Goal: Information Seeking & Learning: Learn about a topic

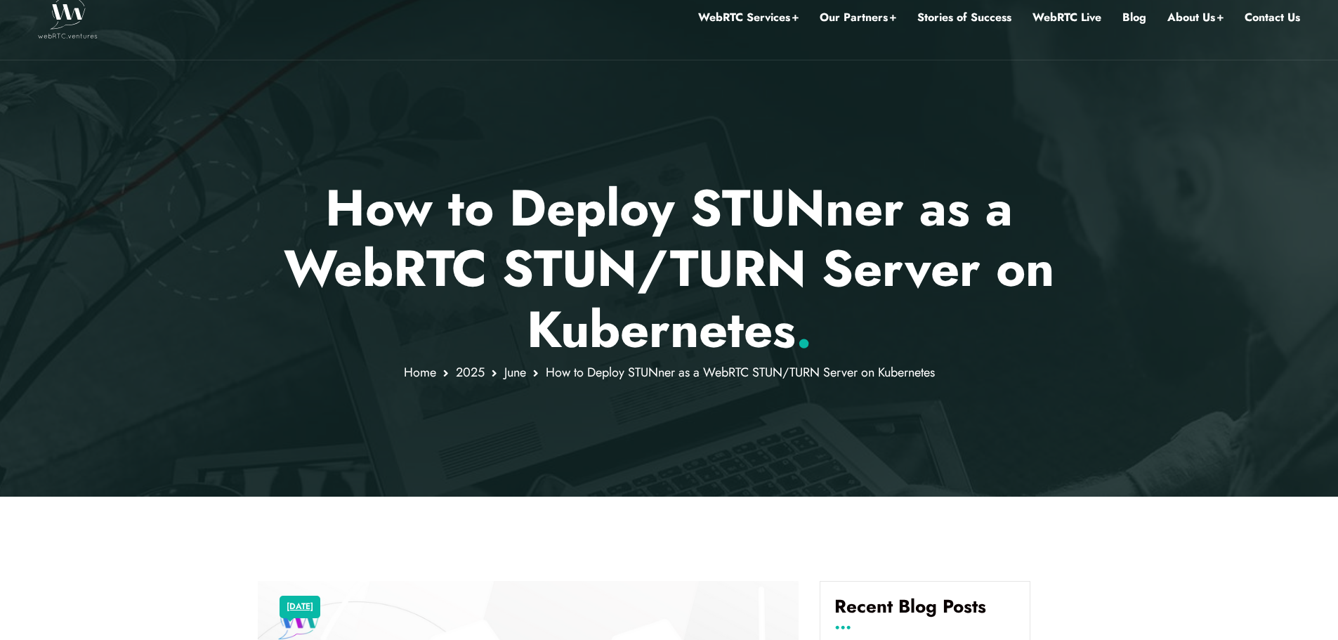
scroll to position [28, 0]
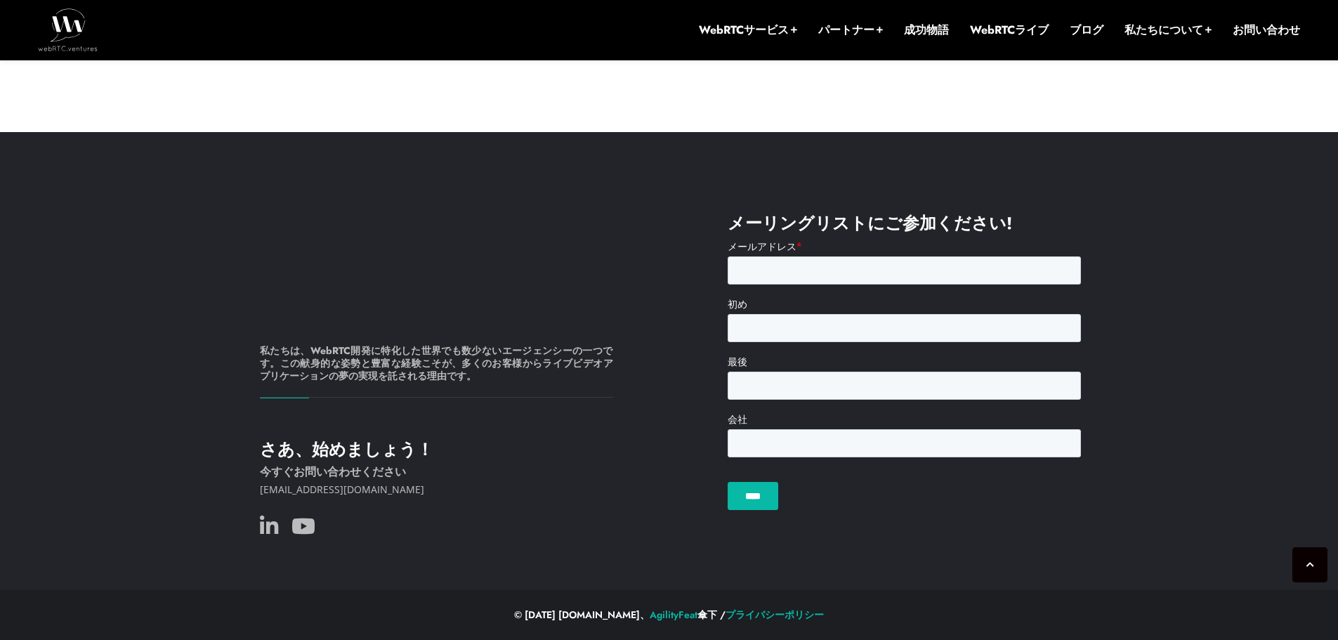
scroll to position [10554, 0]
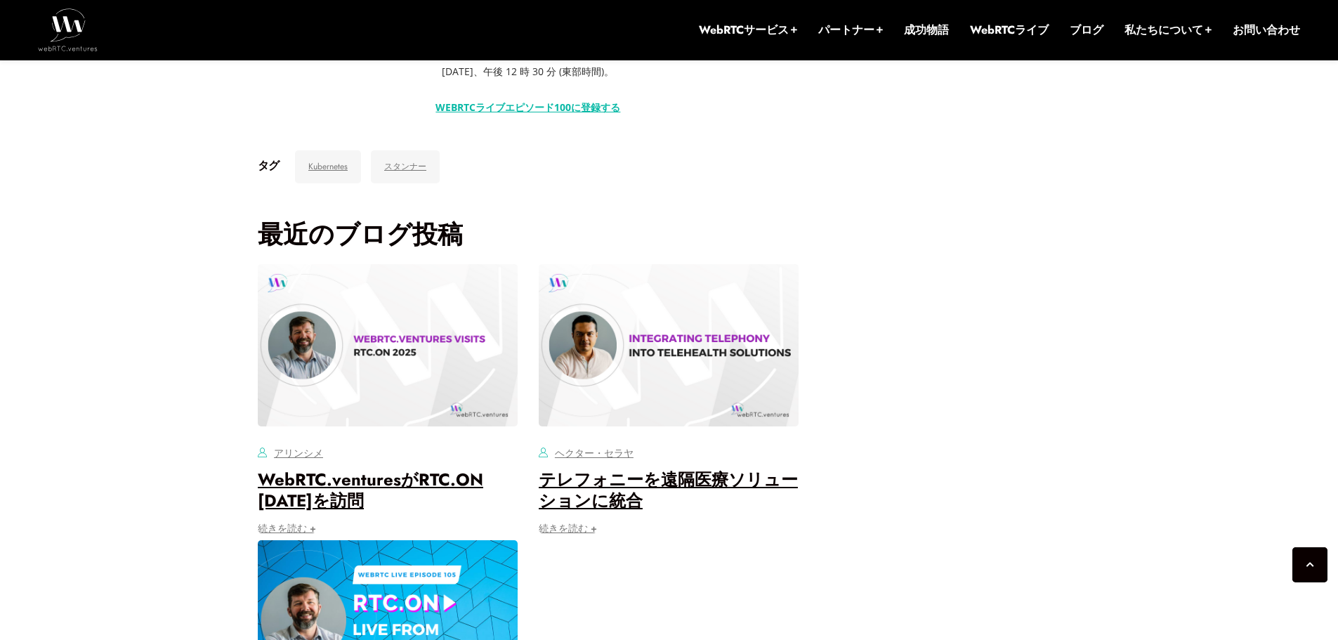
scroll to position [3300, 0]
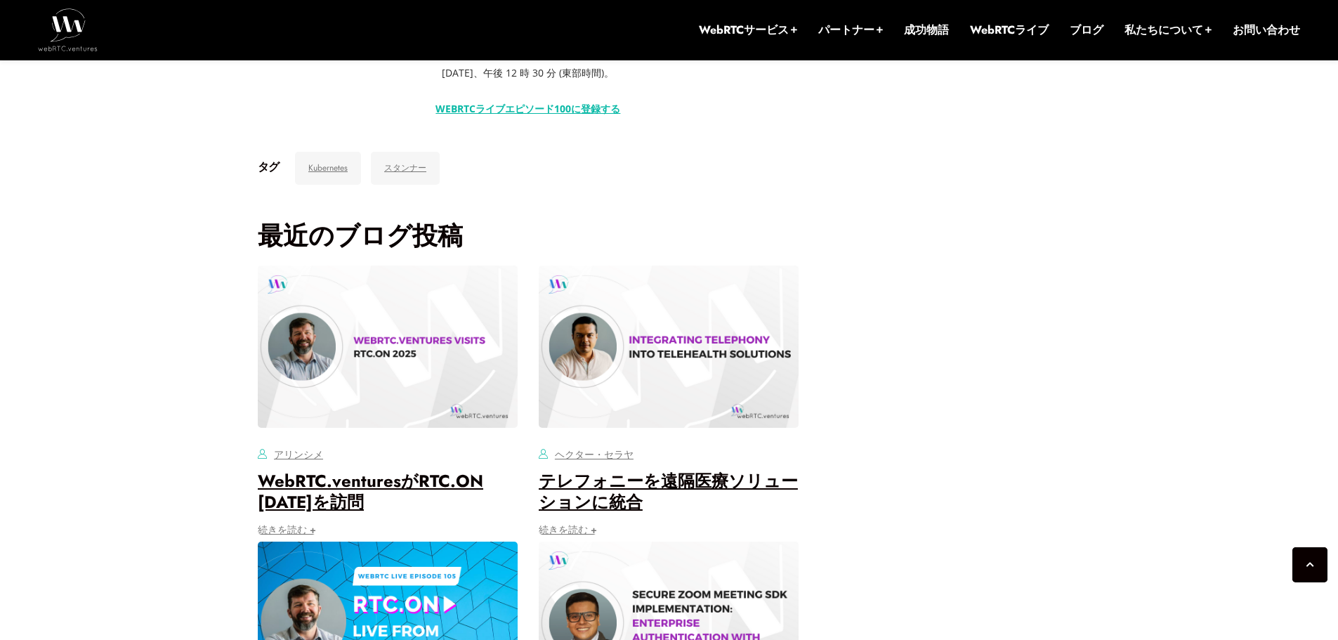
click at [561, 115] on font "WEBRTCライブエピソード100に登録する" at bounding box center [527, 108] width 185 height 13
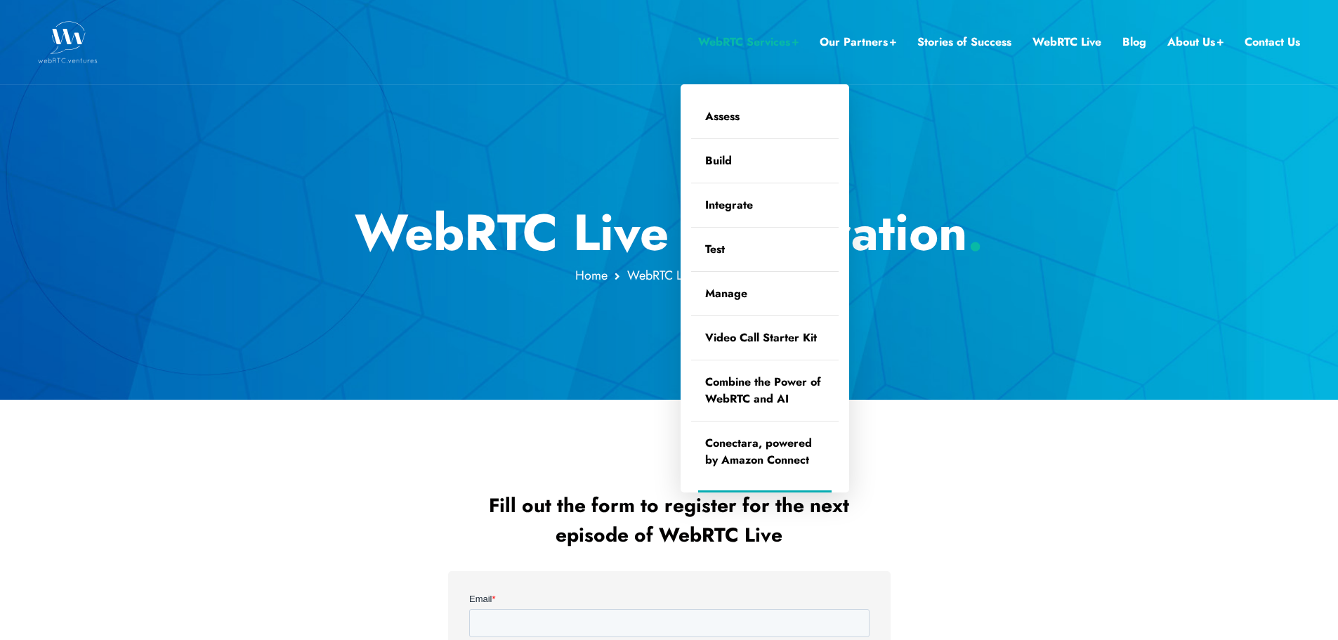
click at [717, 39] on link "WebRTC Services" at bounding box center [748, 42] width 100 height 18
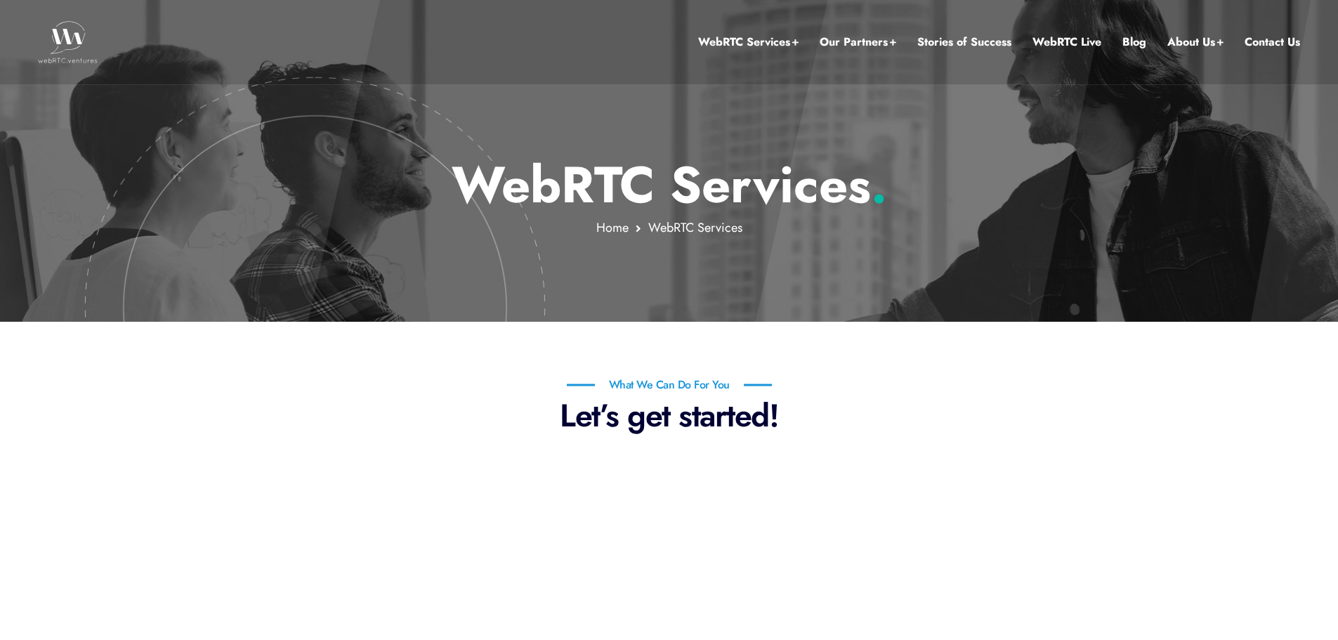
click at [286, 386] on div "What We Can Do For You Let’s get started!" at bounding box center [669, 404] width 822 height 60
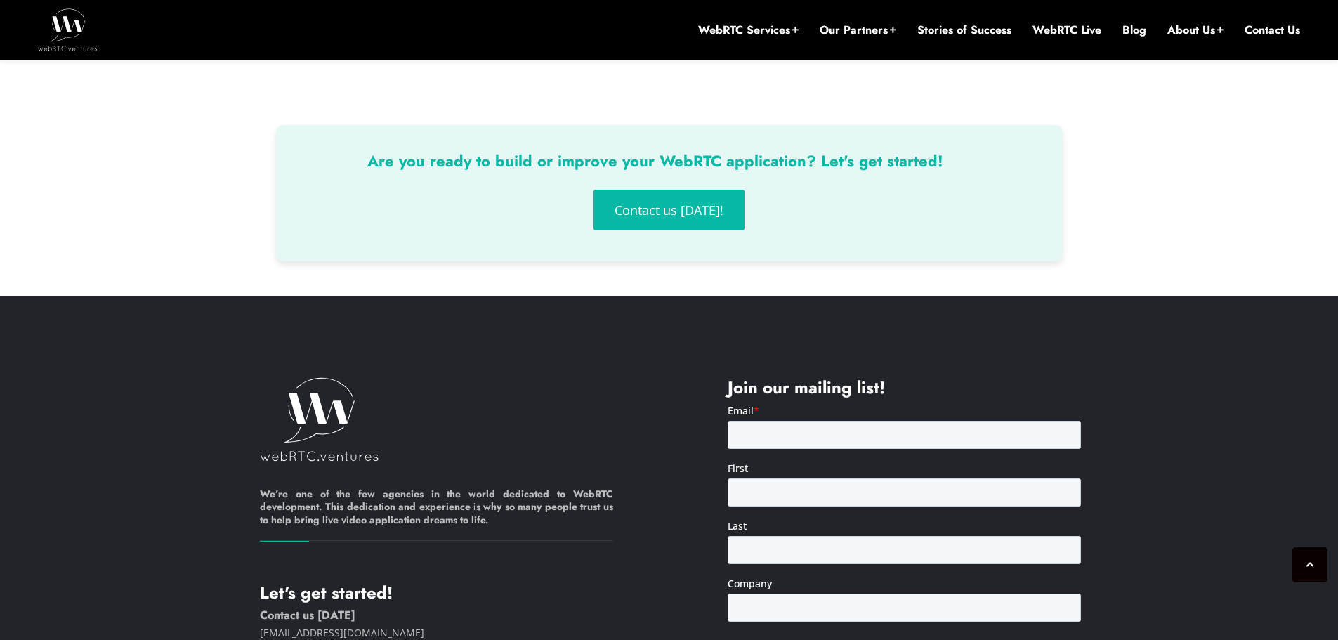
scroll to position [2500, 0]
